Goal: Task Accomplishment & Management: Use online tool/utility

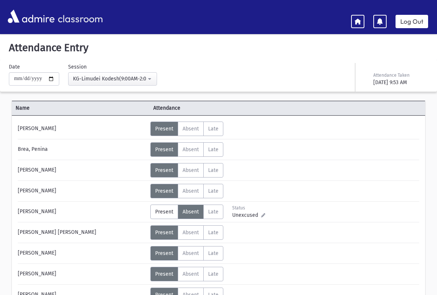
scroll to position [128, 0]
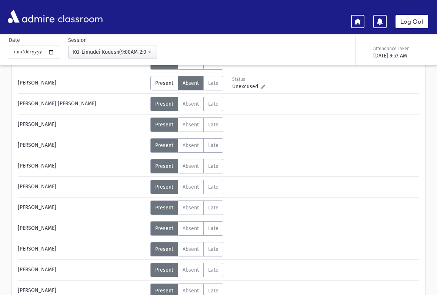
scroll to position [59, 0]
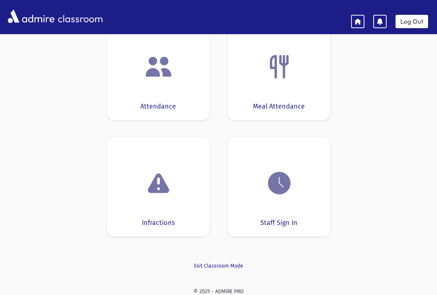
click at [262, 101] on div "Meal Attendance" at bounding box center [279, 106] width 52 height 10
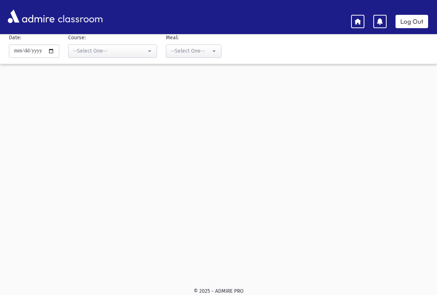
scroll to position [31, 0]
click at [96, 47] on div "--Select One--" at bounding box center [109, 51] width 73 height 8
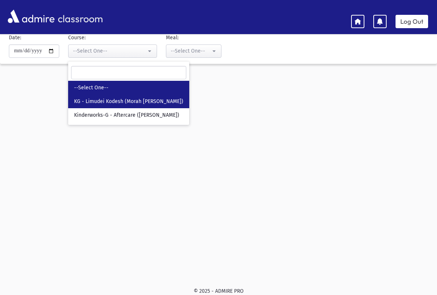
click at [74, 99] on span "KG - Limudei Kodesh (Morah [PERSON_NAME])" at bounding box center [128, 101] width 109 height 7
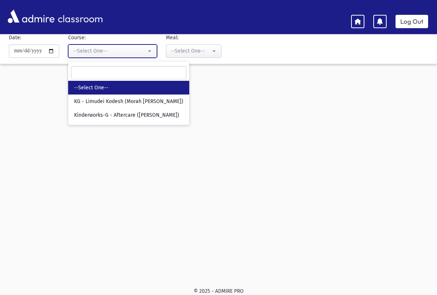
select select "***"
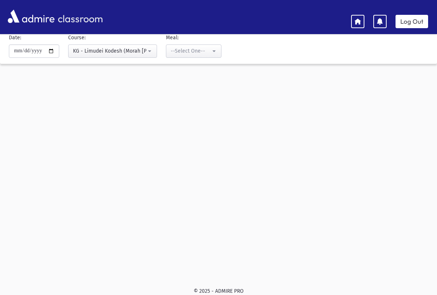
click at [177, 49] on div "--Select One--" at bounding box center [191, 51] width 40 height 8
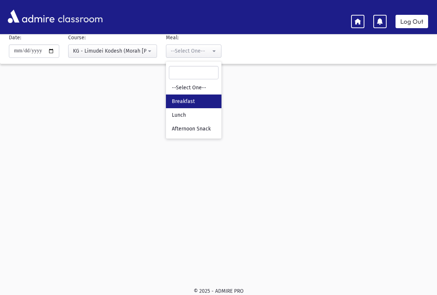
click at [172, 101] on span "Breakfast" at bounding box center [183, 101] width 23 height 7
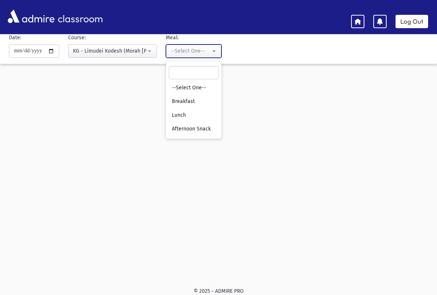
select select "*"
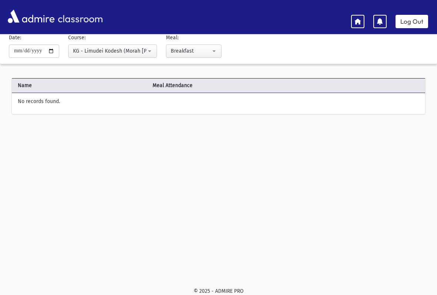
click at [356, 15] on link at bounding box center [357, 21] width 13 height 13
